Goal: Task Accomplishment & Management: Manage account settings

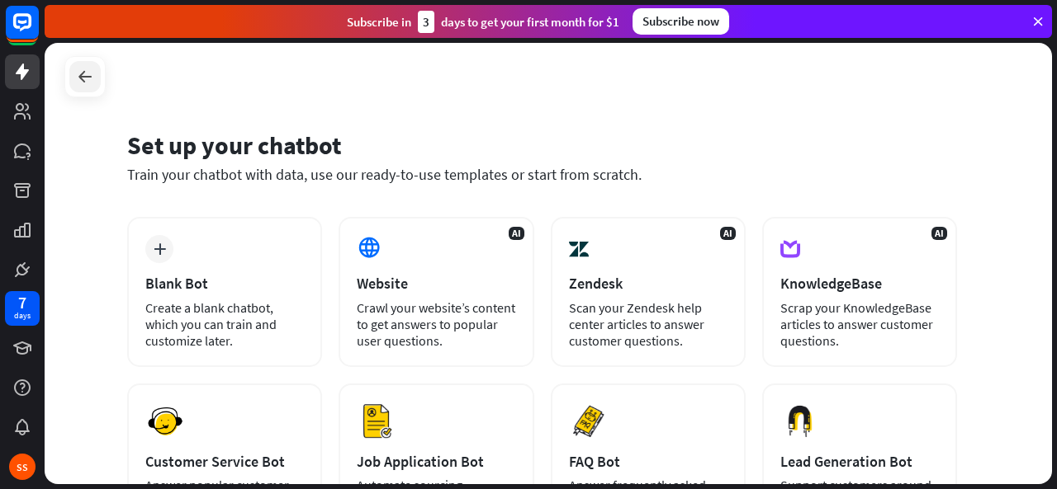
click at [81, 65] on div at bounding box center [84, 76] width 31 height 31
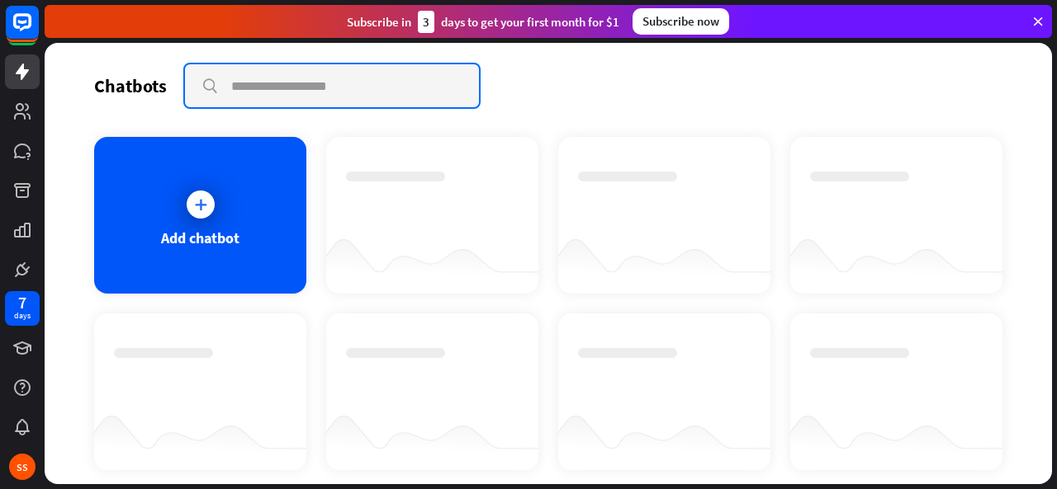
click at [239, 82] on input "text" at bounding box center [332, 85] width 294 height 43
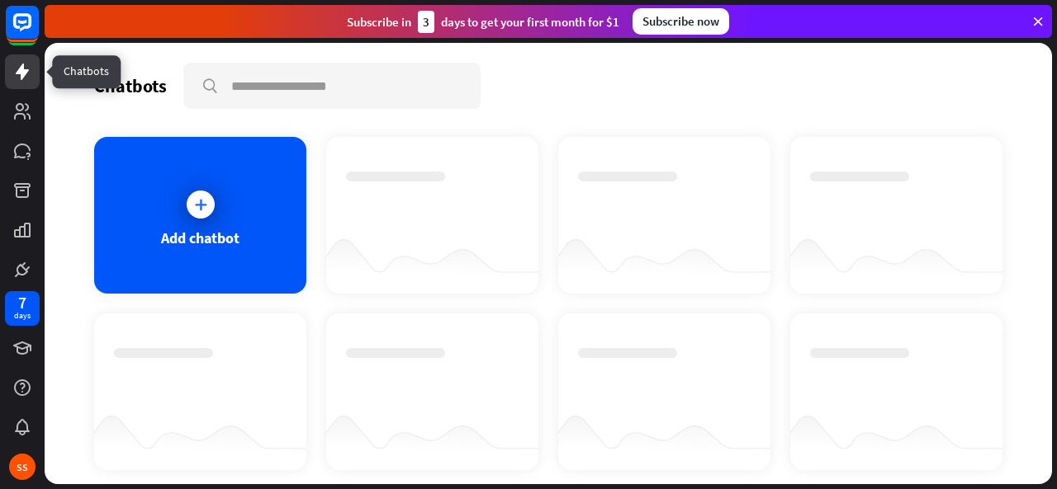
click at [14, 63] on icon at bounding box center [22, 72] width 20 height 20
click at [206, 204] on div at bounding box center [201, 205] width 28 height 28
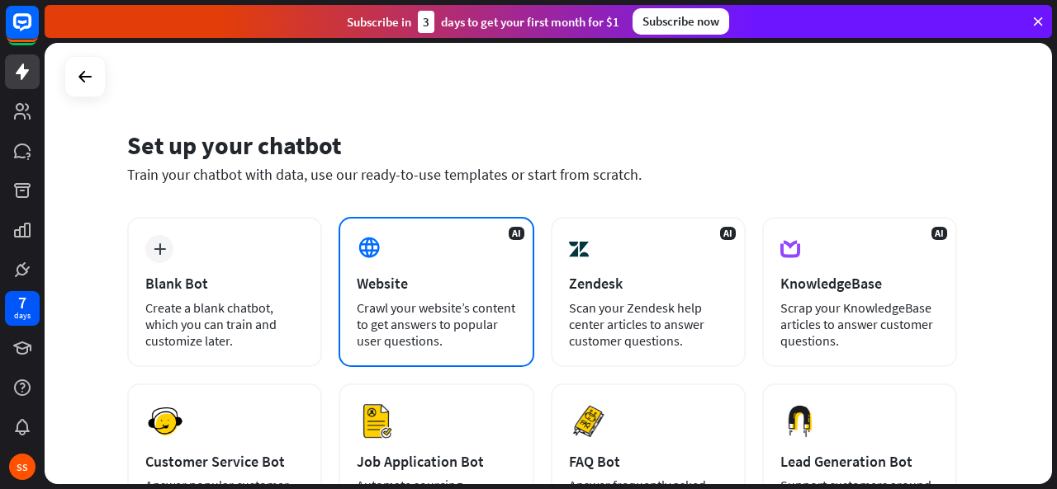
click at [455, 317] on div "Crawl your website’s content to get answers to popular user questions." at bounding box center [436, 325] width 158 height 50
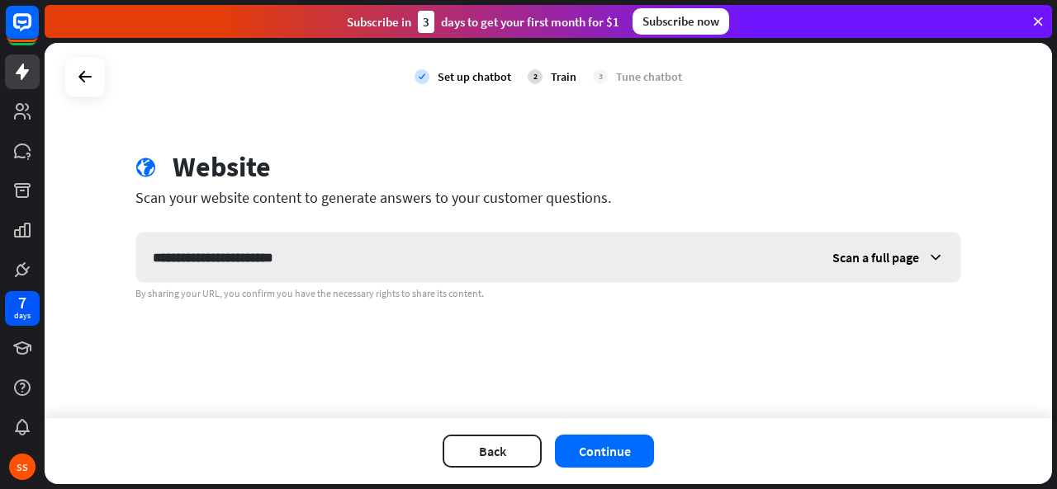
type input "**********"
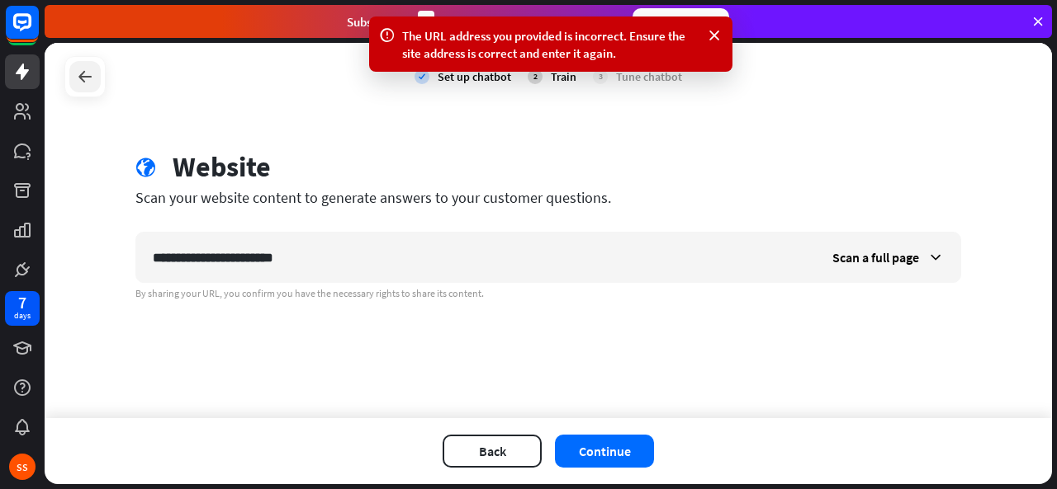
click at [79, 82] on icon at bounding box center [85, 77] width 20 height 20
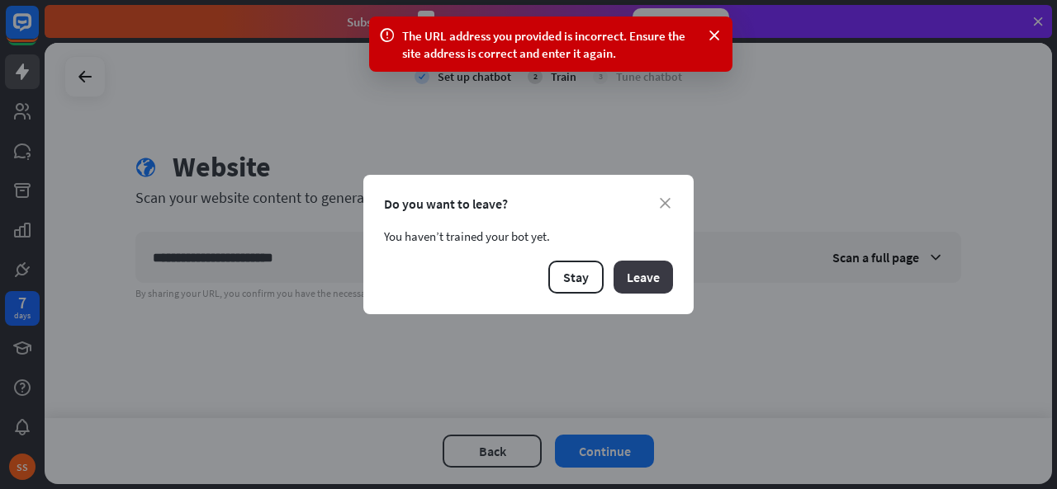
click at [652, 282] on button "Leave" at bounding box center [642, 277] width 59 height 33
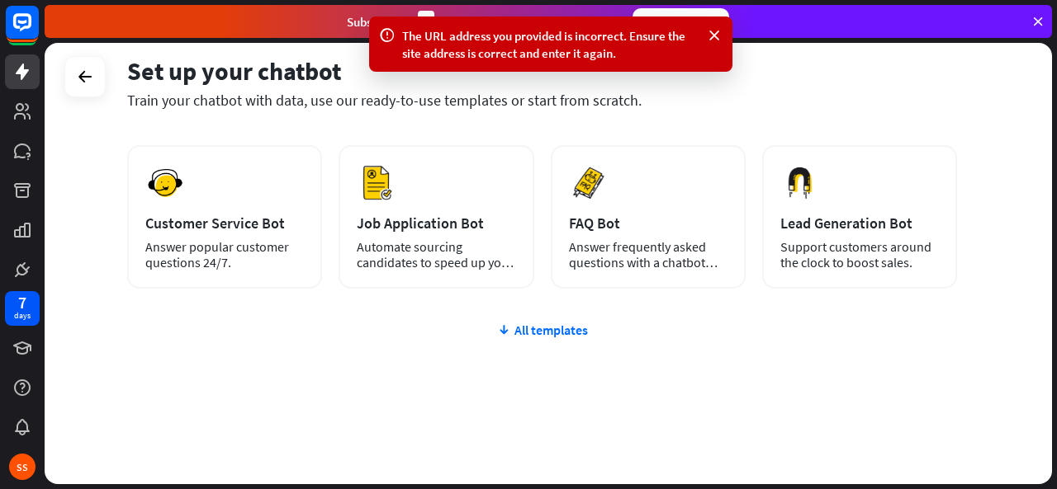
scroll to position [241, 0]
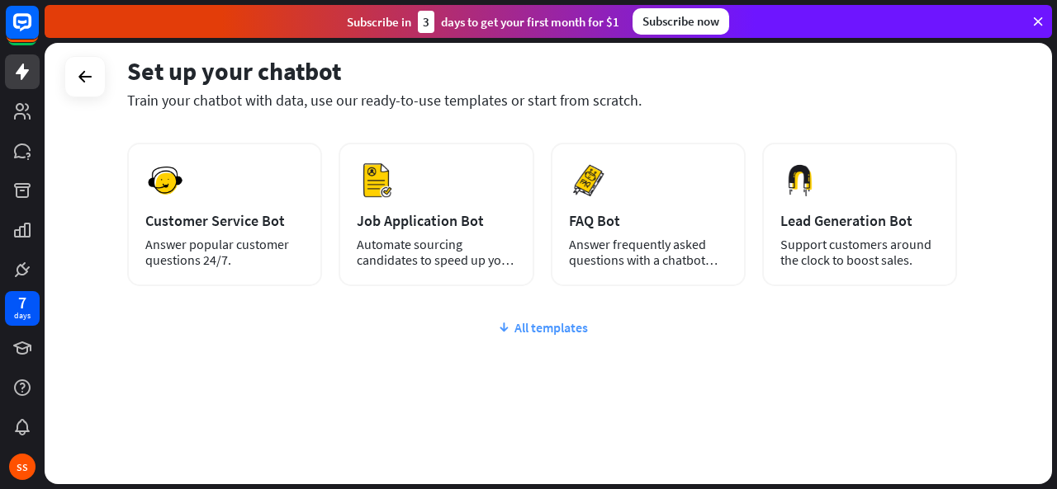
click at [490, 319] on div "All templates" at bounding box center [542, 327] width 830 height 17
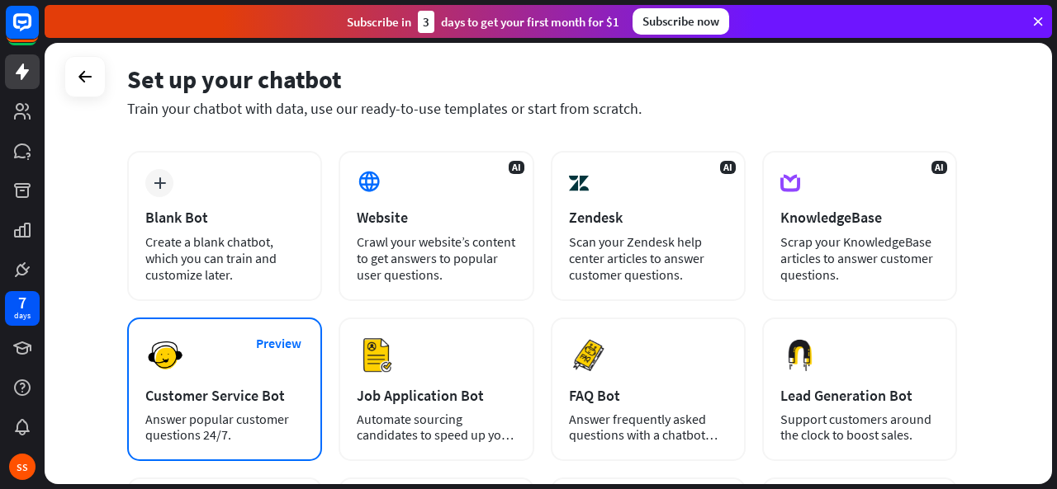
scroll to position [0, 0]
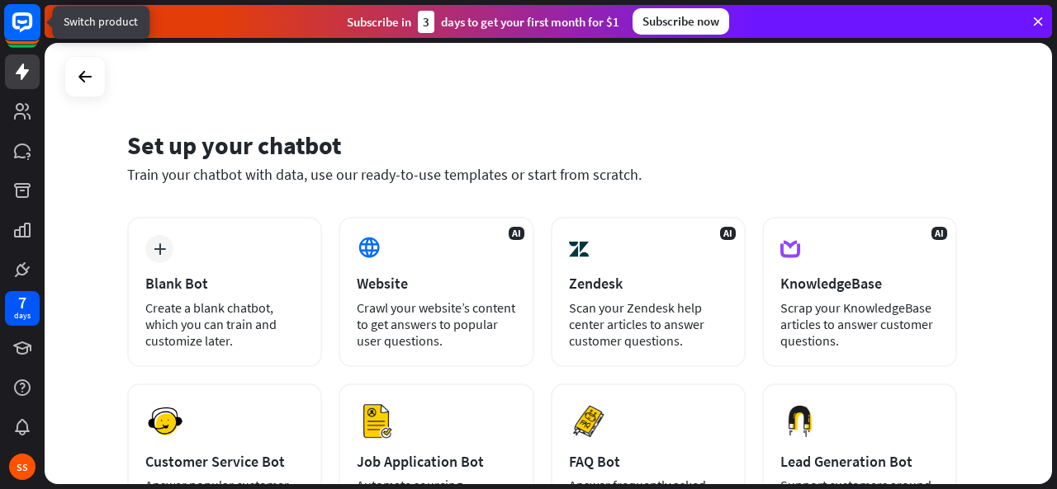
click at [17, 31] on rect at bounding box center [22, 22] width 36 height 36
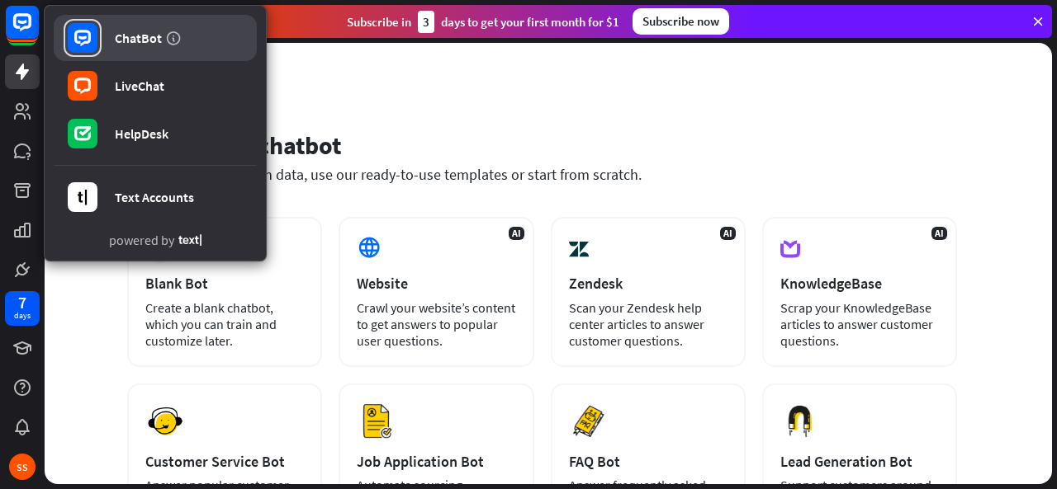
click at [140, 36] on div "ChatBot" at bounding box center [138, 38] width 47 height 17
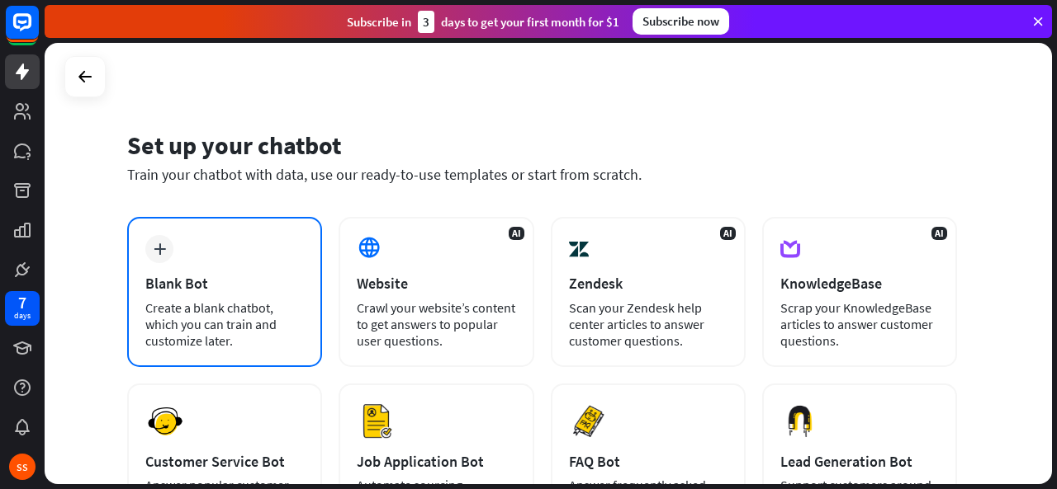
click at [220, 310] on div "Create a blank chatbot, which you can train and customize later." at bounding box center [224, 325] width 158 height 50
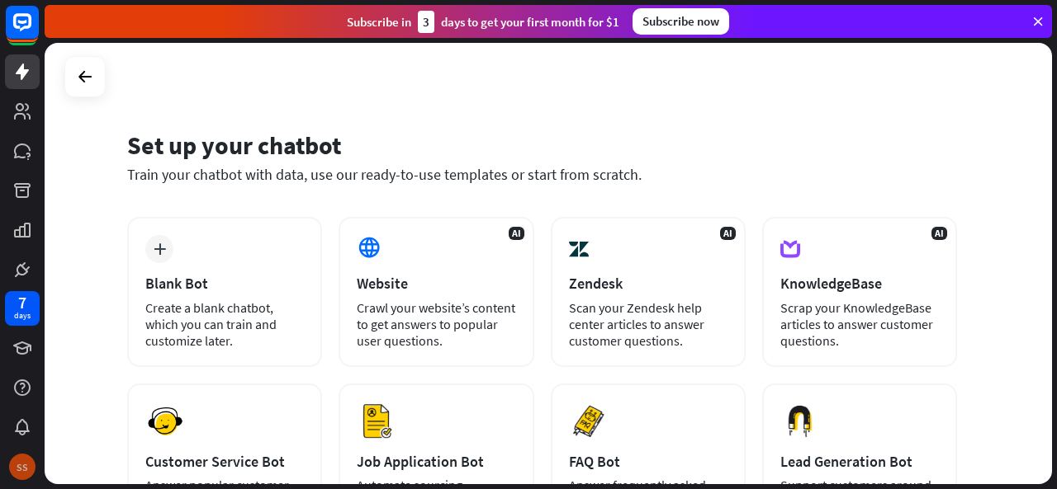
click at [17, 466] on div "SS" at bounding box center [22, 467] width 26 height 26
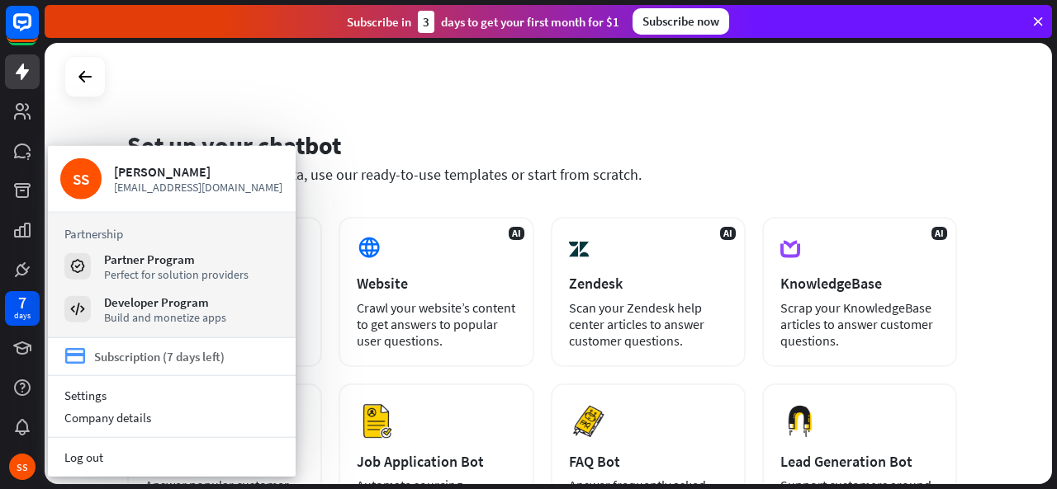
click at [134, 361] on div "Subscription (7 days left)" at bounding box center [159, 357] width 130 height 16
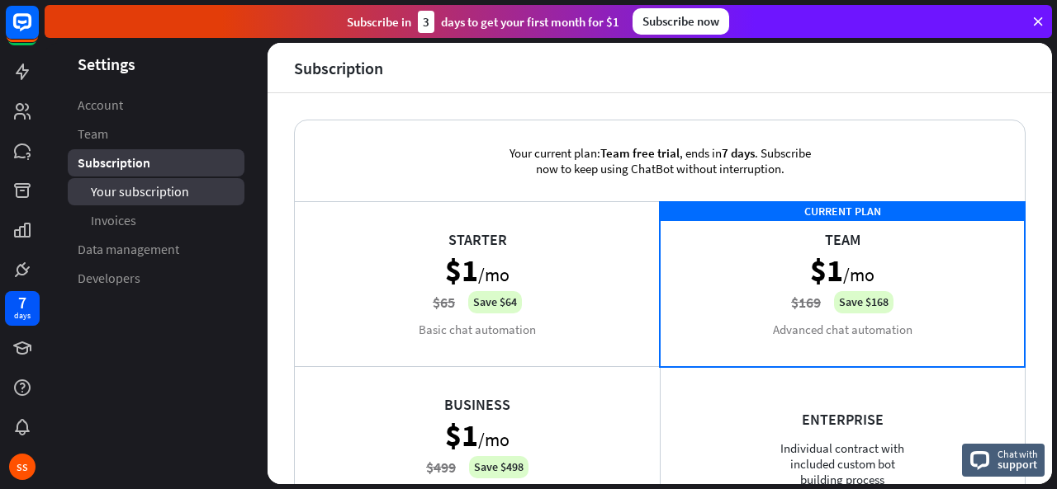
click at [147, 192] on span "Your subscription" at bounding box center [140, 191] width 98 height 17
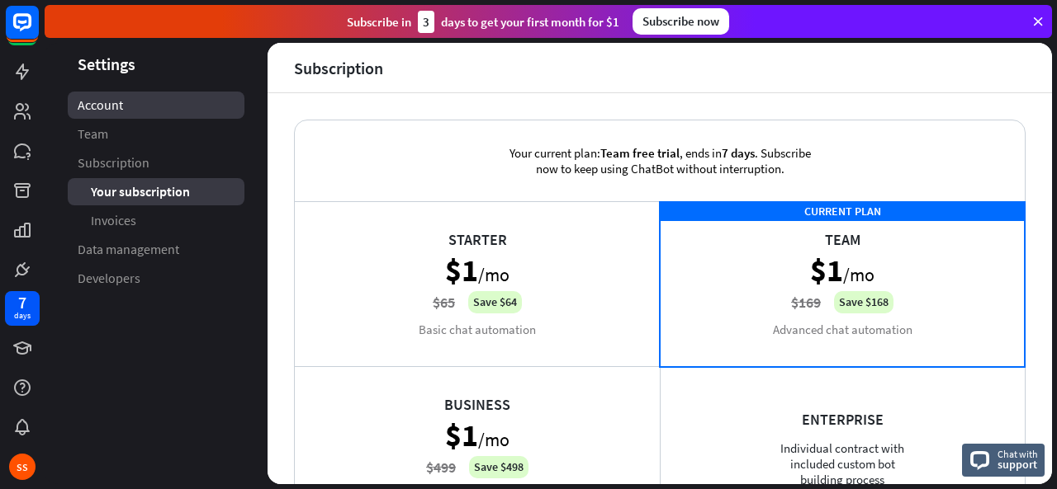
click at [106, 111] on span "Account" at bounding box center [100, 105] width 45 height 17
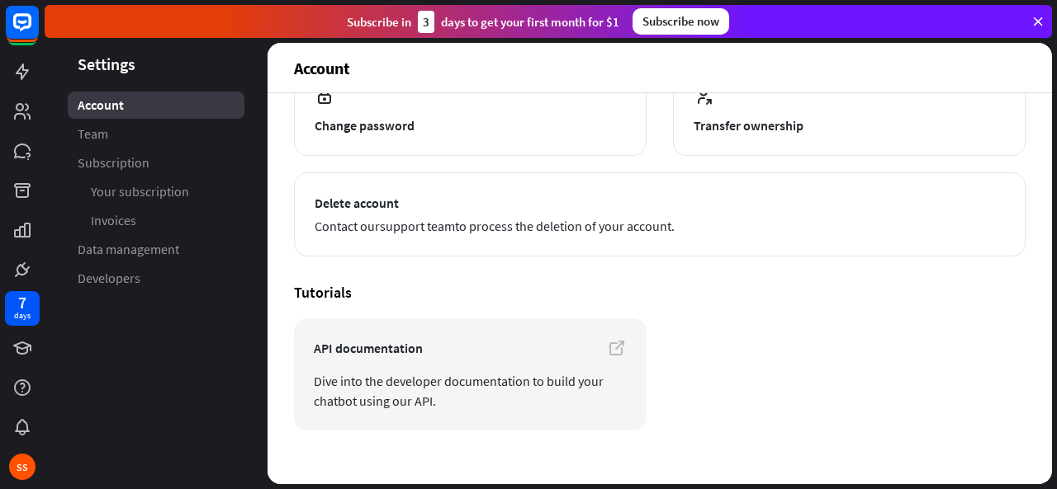
scroll to position [241, 0]
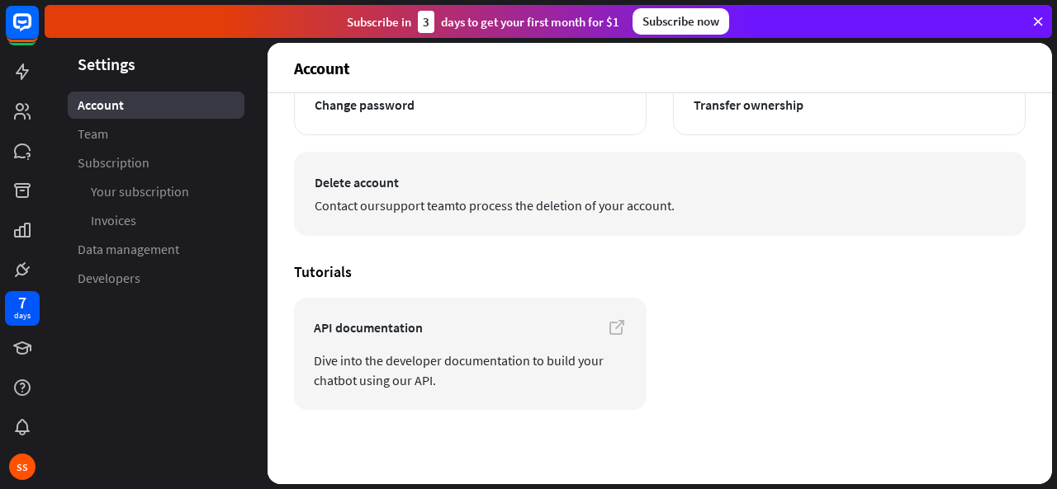
click at [384, 176] on span "Delete account" at bounding box center [659, 183] width 690 height 20
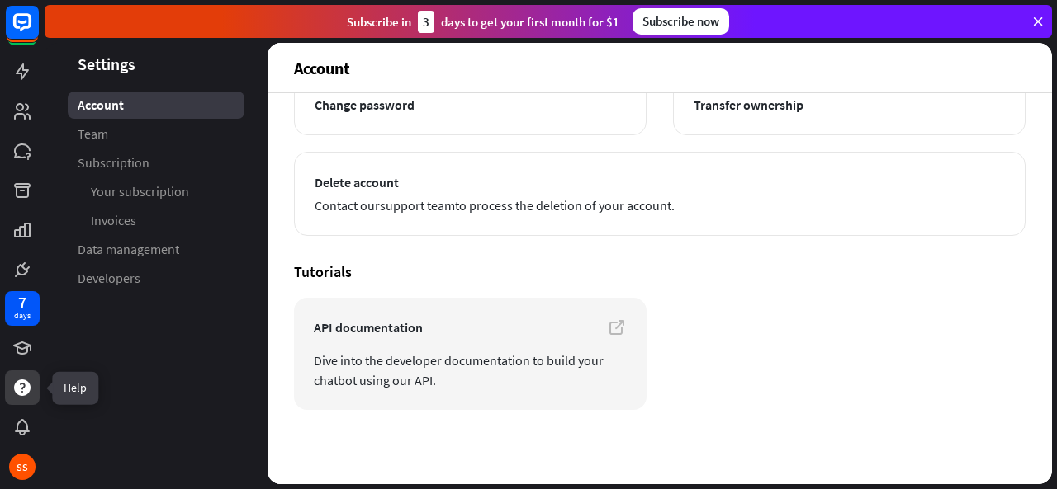
click at [26, 387] on icon at bounding box center [22, 388] width 17 height 17
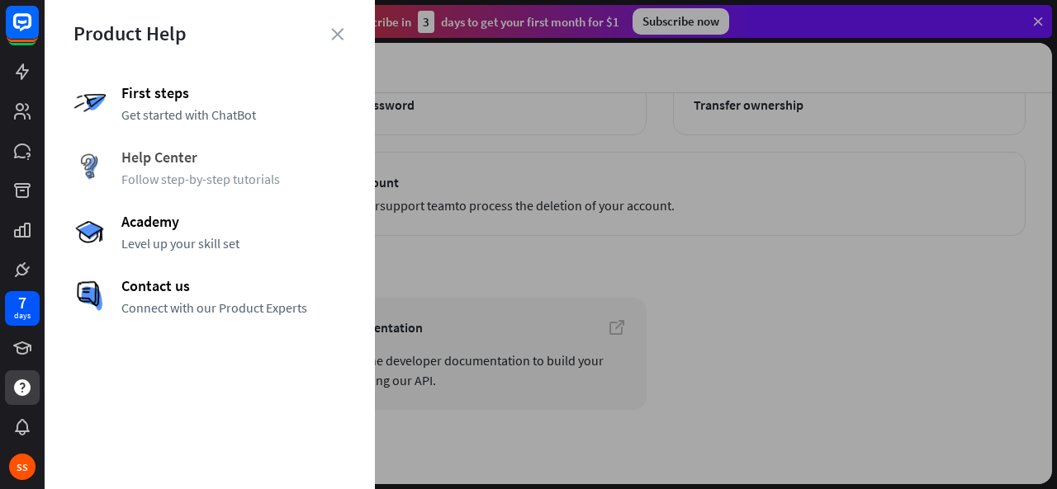
click at [148, 174] on span "Follow step-by-step tutorials" at bounding box center [233, 179] width 225 height 17
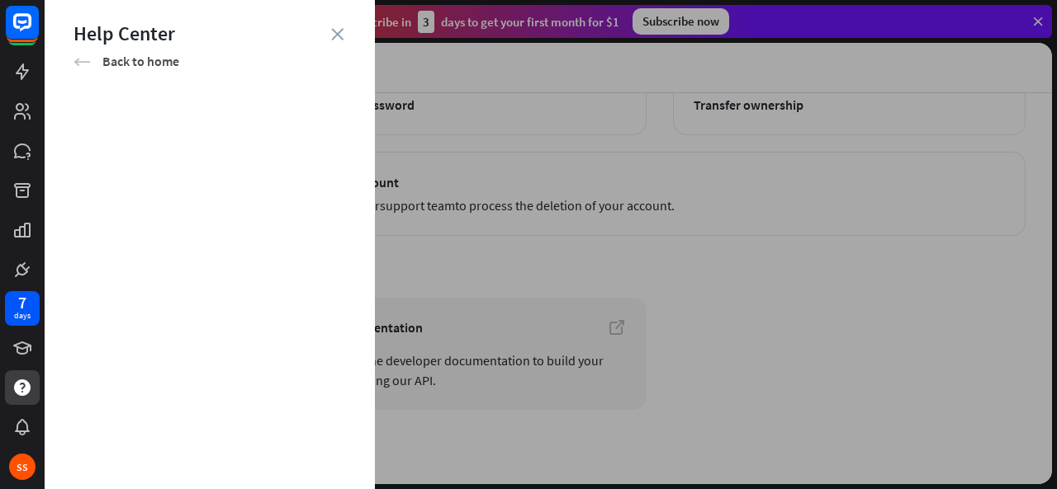
click at [89, 62] on icon "arrow_left" at bounding box center [81, 62] width 17 height 17
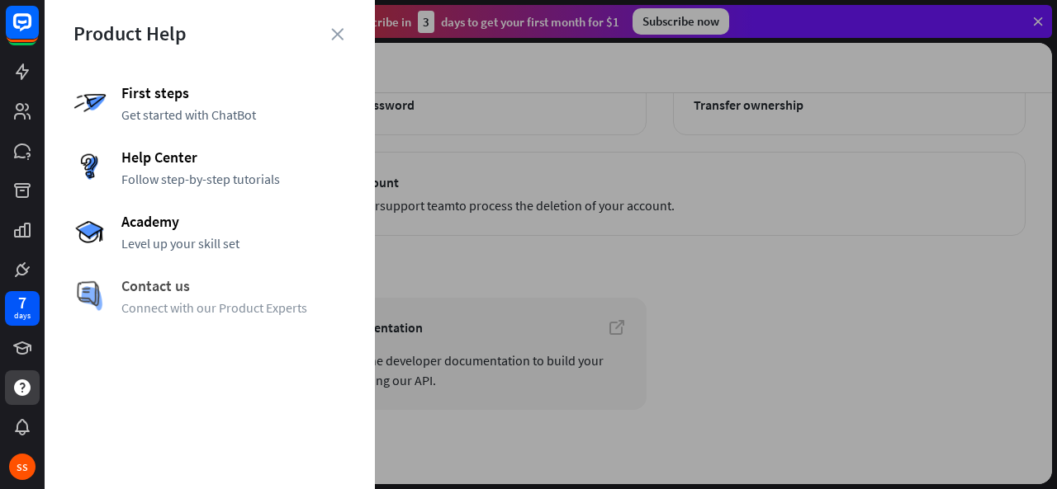
click at [164, 295] on span "Contact us" at bounding box center [233, 286] width 225 height 19
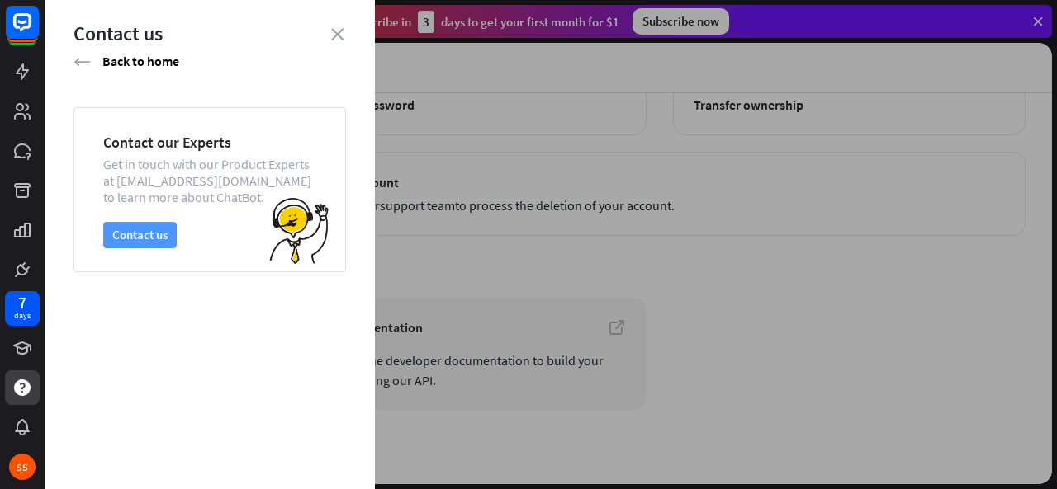
click at [135, 239] on button "Contact us" at bounding box center [139, 235] width 73 height 26
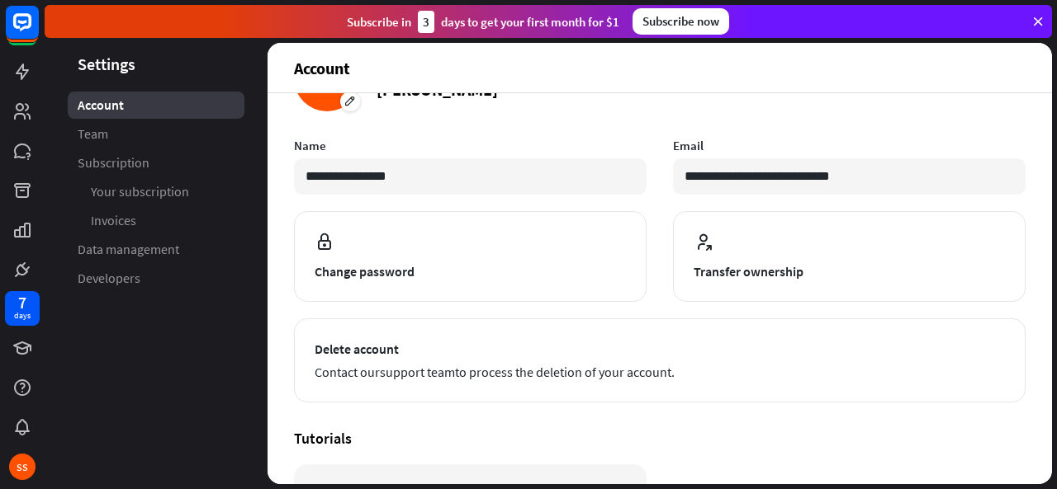
scroll to position [0, 0]
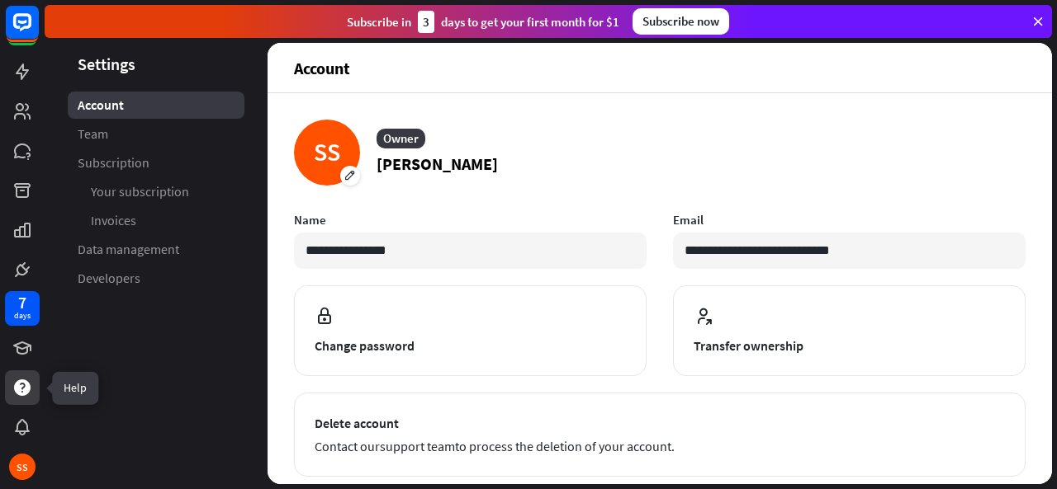
click at [23, 390] on icon at bounding box center [22, 388] width 17 height 17
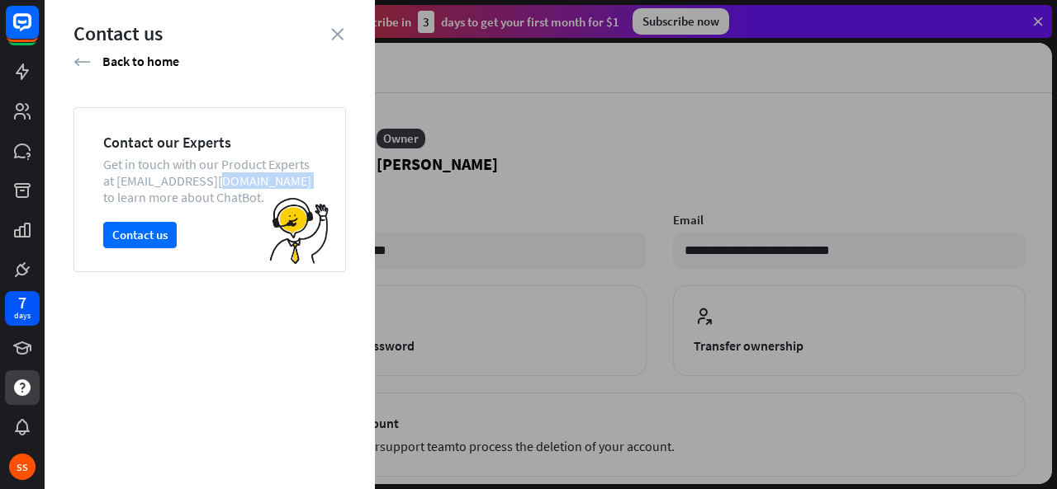
drag, startPoint x: 115, startPoint y: 178, endPoint x: 243, endPoint y: 182, distance: 128.0
click at [243, 182] on div "Get in touch with our Product Experts at [EMAIL_ADDRESS][DOMAIN_NAME] to learn …" at bounding box center [209, 181] width 213 height 50
copy div "[EMAIL_ADDRESS][DOMAIN_NAME]"
